Goal: Find contact information: Find contact information

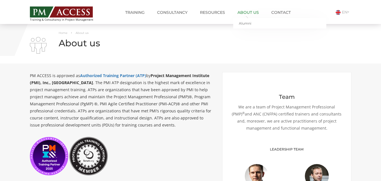
click at [251, 13] on link "About us" at bounding box center [248, 12] width 30 height 11
click at [246, 12] on link "About us" at bounding box center [248, 12] width 30 height 11
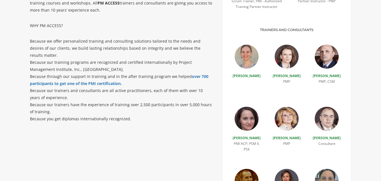
scroll to position [198, 0]
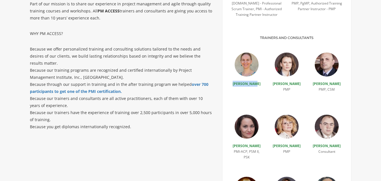
drag, startPoint x: 262, startPoint y: 84, endPoint x: 238, endPoint y: 87, distance: 23.8
click at [230, 85] on div "[PERSON_NAME]" at bounding box center [247, 79] width 40 height 54
copy link "[PERSON_NAME]"
click at [252, 86] on link "[PERSON_NAME]" at bounding box center [247, 83] width 28 height 5
drag, startPoint x: 301, startPoint y: 82, endPoint x: 276, endPoint y: 81, distance: 25.1
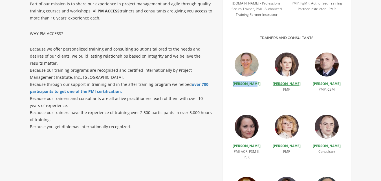
click at [276, 81] on p "[PERSON_NAME]" at bounding box center [287, 84] width 32 height 6
copy link "[PERSON_NAME]"
drag, startPoint x: 338, startPoint y: 86, endPoint x: 319, endPoint y: 85, distance: 18.9
click at [319, 85] on p "[PERSON_NAME]" at bounding box center [327, 84] width 32 height 6
drag, startPoint x: 342, startPoint y: 88, endPoint x: 320, endPoint y: 85, distance: 22.0
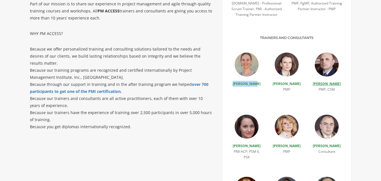
click at [320, 85] on p "[PERSON_NAME]" at bounding box center [327, 84] width 32 height 6
copy link "[PERSON_NAME]"
drag, startPoint x: 262, startPoint y: 91, endPoint x: 234, endPoint y: 89, distance: 28.0
click at [234, 143] on p "[PERSON_NAME]" at bounding box center [247, 146] width 32 height 6
copy link "[PERSON_NAME]"
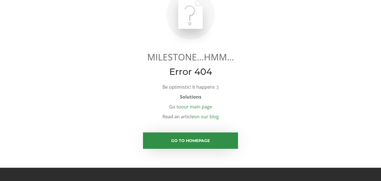
scroll to position [56, 0]
